Goal: Task Accomplishment & Management: Use online tool/utility

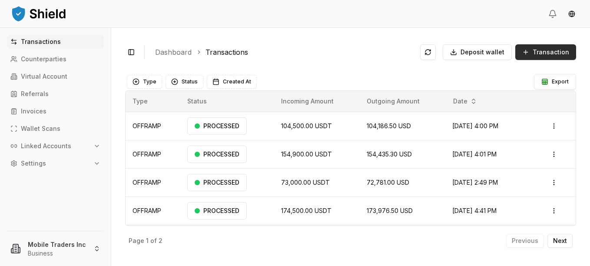
click at [538, 52] on span "Transaction" at bounding box center [551, 52] width 37 height 9
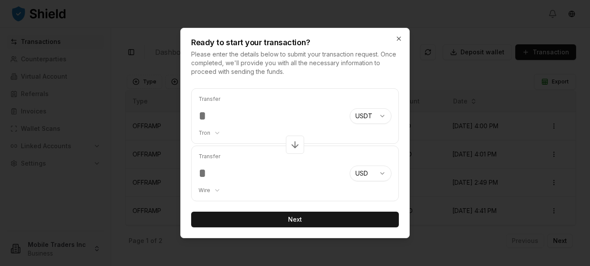
click at [223, 113] on input "*****" at bounding box center [271, 116] width 144 height 16
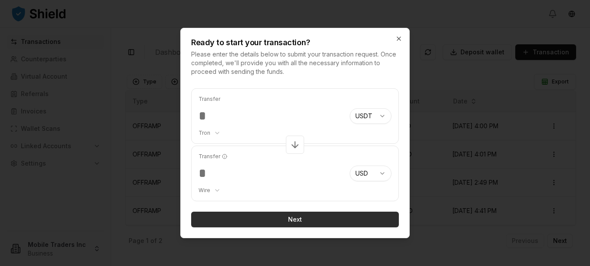
type input "*****"
click at [282, 224] on button "Next" at bounding box center [295, 220] width 208 height 16
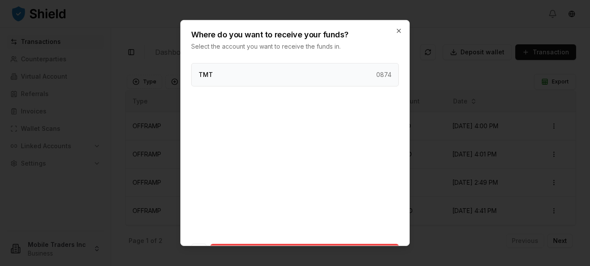
click at [357, 75] on div "TMT 0874" at bounding box center [295, 74] width 208 height 23
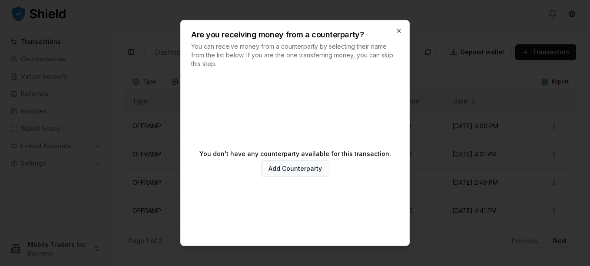
scroll to position [42, 0]
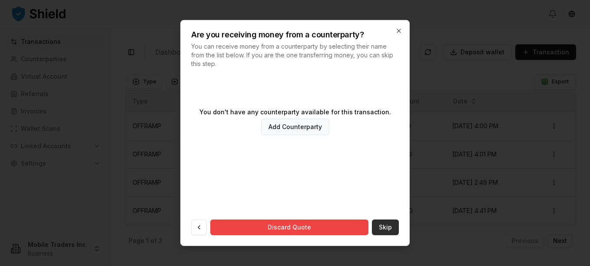
click at [379, 226] on button "Skip" at bounding box center [385, 228] width 27 height 16
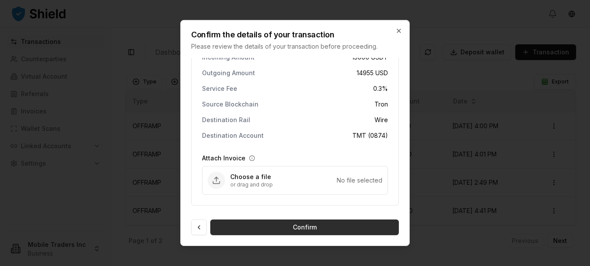
click at [321, 227] on button "Confirm" at bounding box center [304, 228] width 189 height 16
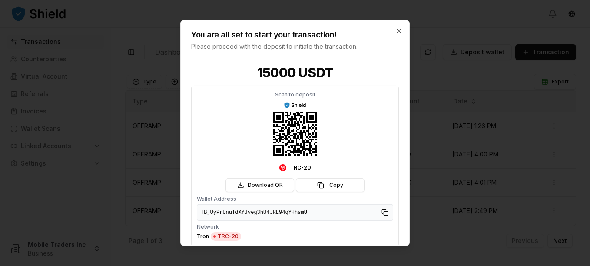
scroll to position [30, 0]
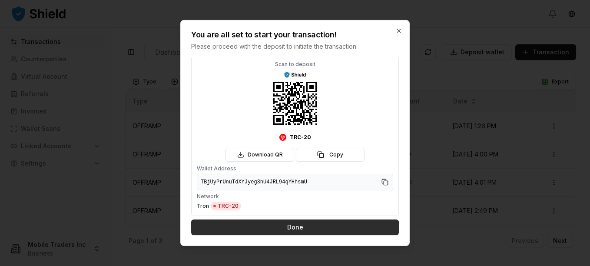
click at [325, 225] on button "Done" at bounding box center [295, 228] width 208 height 16
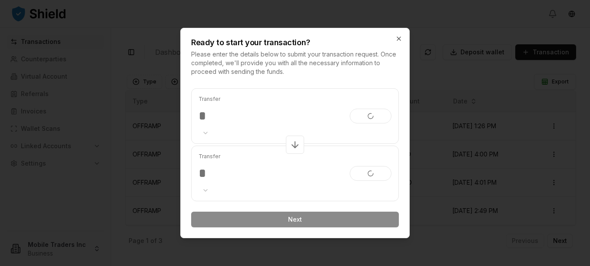
scroll to position [0, 0]
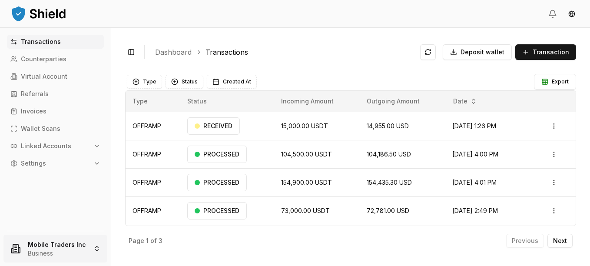
click at [79, 251] on html "Transactions Counterparties Virtual Account Referrals Invoices Wallet Scans Lin…" at bounding box center [295, 133] width 590 height 266
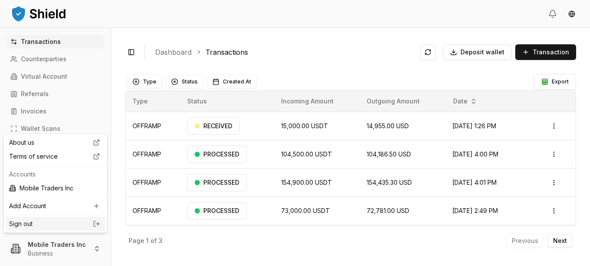
click at [39, 222] on link "Sign out" at bounding box center [55, 224] width 93 height 9
